Goal: Transaction & Acquisition: Purchase product/service

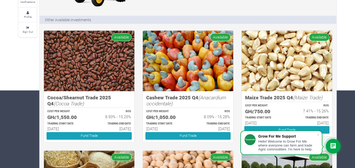
scroll to position [107, 0]
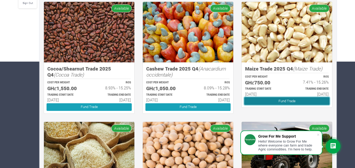
click at [293, 100] on link "Fund Trade" at bounding box center [286, 101] width 85 height 8
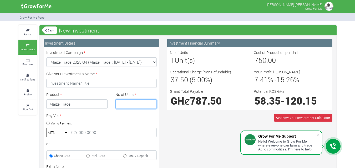
click at [125, 102] on input "1" at bounding box center [135, 104] width 41 height 9
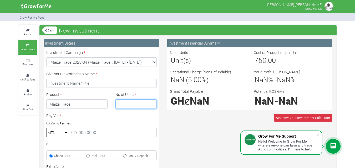
type input "2"
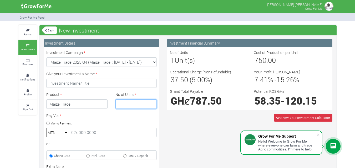
click at [152, 103] on input "1" at bounding box center [135, 104] width 41 height 9
click at [152, 103] on input "2" at bounding box center [135, 104] width 41 height 9
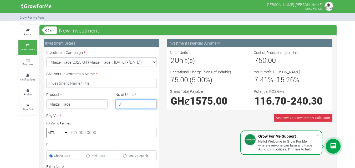
click at [152, 103] on input "3" at bounding box center [135, 104] width 41 height 9
click at [152, 103] on input "4" at bounding box center [135, 104] width 41 height 9
click at [152, 103] on input "5" at bounding box center [135, 104] width 41 height 9
click at [152, 103] on input "6" at bounding box center [135, 104] width 41 height 9
click at [152, 103] on input "7" at bounding box center [135, 104] width 41 height 9
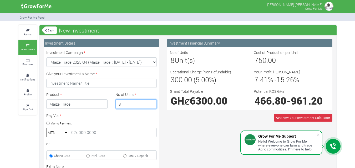
click at [152, 103] on input "8" at bounding box center [135, 104] width 41 height 9
click at [152, 103] on input "9" at bounding box center [135, 104] width 41 height 9
type input "10"
click at [152, 103] on input "10" at bounding box center [135, 104] width 41 height 9
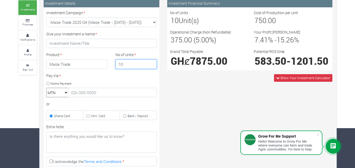
scroll to position [42, 0]
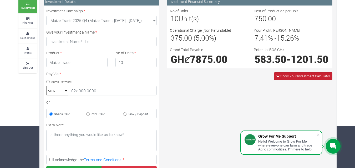
click at [314, 79] on span "Show Your Investment Calculator" at bounding box center [305, 76] width 50 height 5
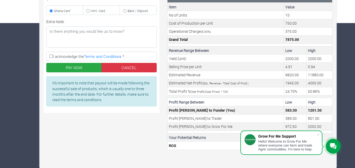
scroll to position [146, 0]
